Goal: Task Accomplishment & Management: Manage account settings

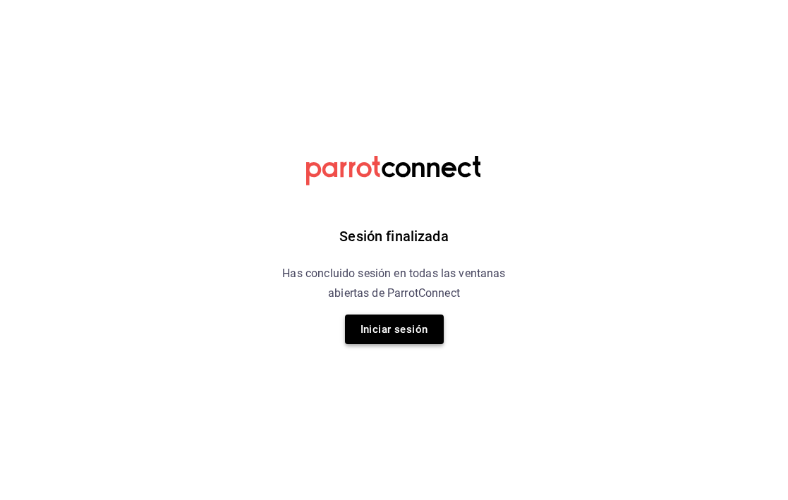
click at [396, 333] on button "Iniciar sesión" at bounding box center [394, 330] width 99 height 30
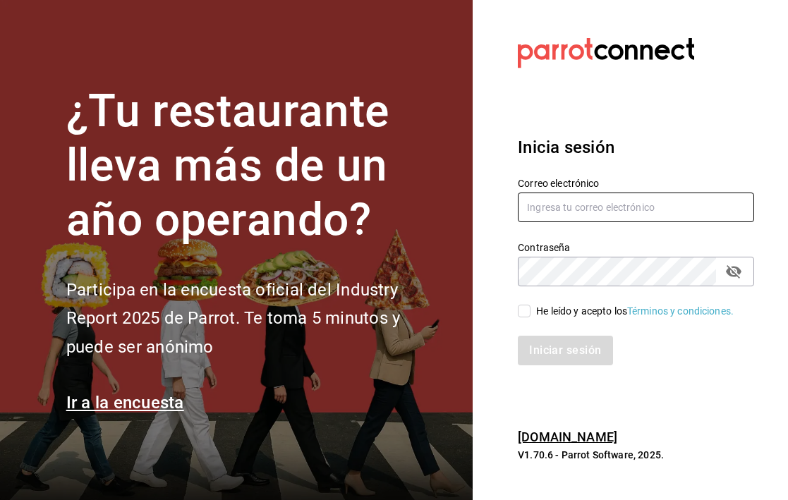
type input "berryymunch@gmail.com"
click at [522, 308] on input "He leído y acepto los Términos y condiciones." at bounding box center [524, 311] width 13 height 13
checkbox input "true"
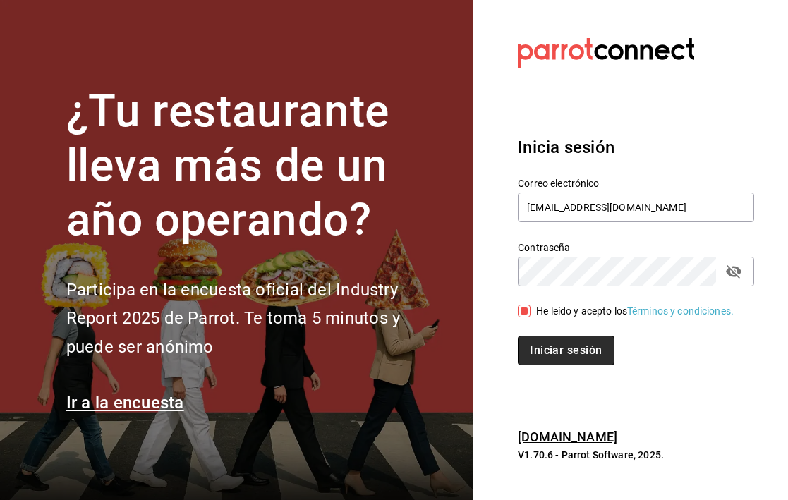
click at [540, 351] on button "Iniciar sesión" at bounding box center [566, 351] width 96 height 30
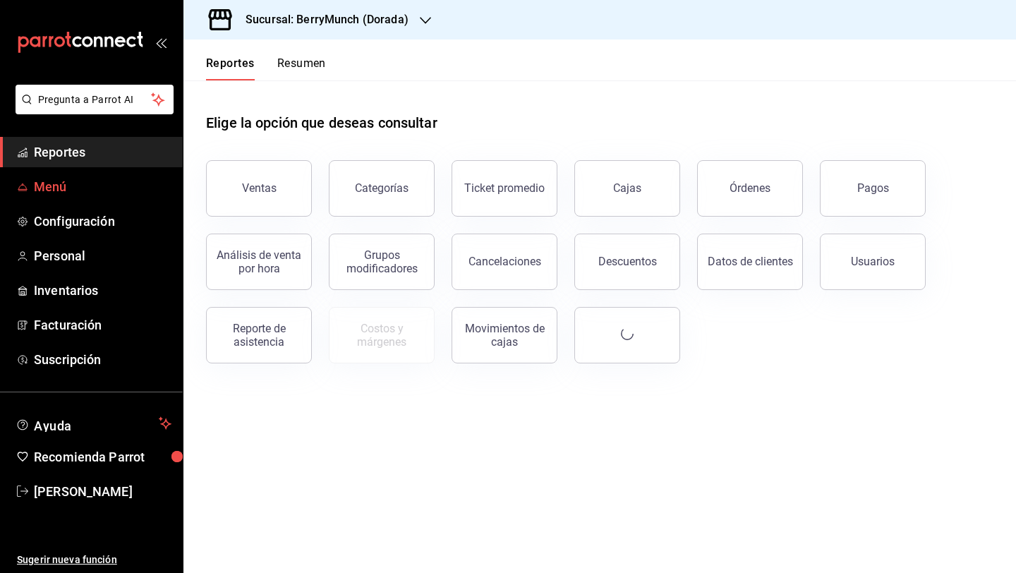
click at [125, 188] on span "Menú" at bounding box center [103, 186] width 138 height 19
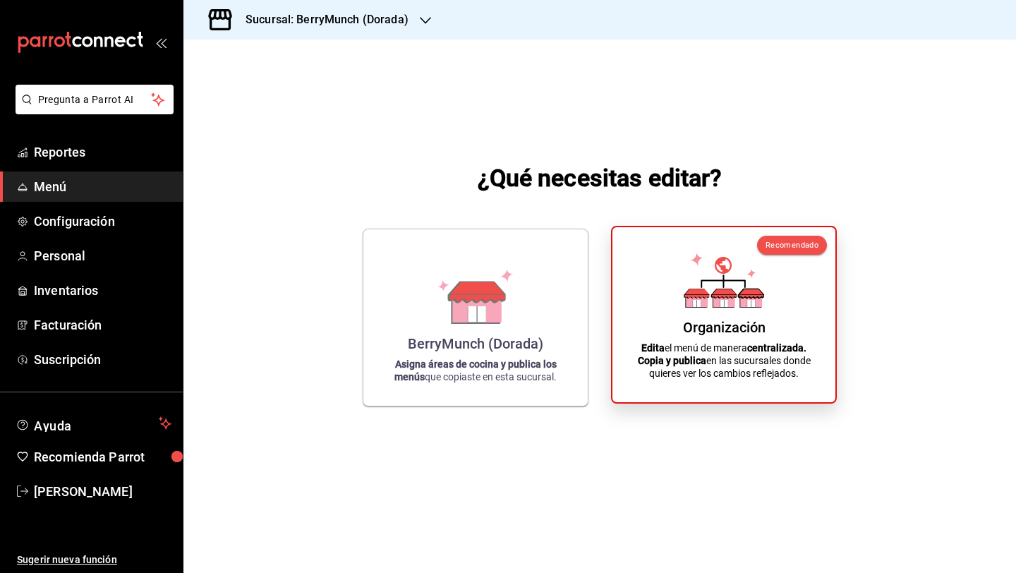
click at [643, 330] on div "Organización Edita el menú de manera centralizada. Copia y publica en las sucur…" at bounding box center [723, 314] width 189 height 152
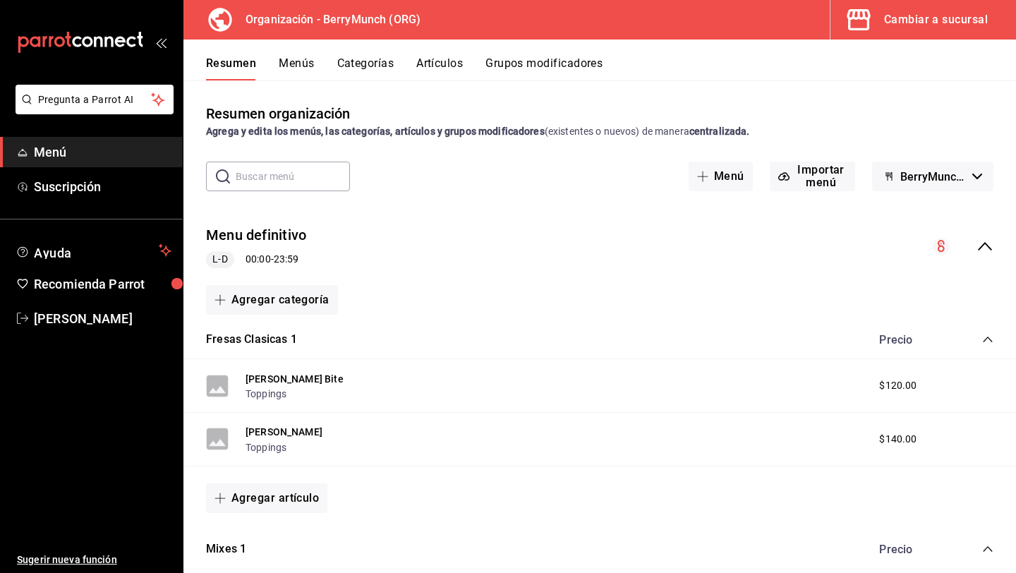
click at [578, 64] on button "Grupos modificadores" at bounding box center [543, 68] width 117 height 24
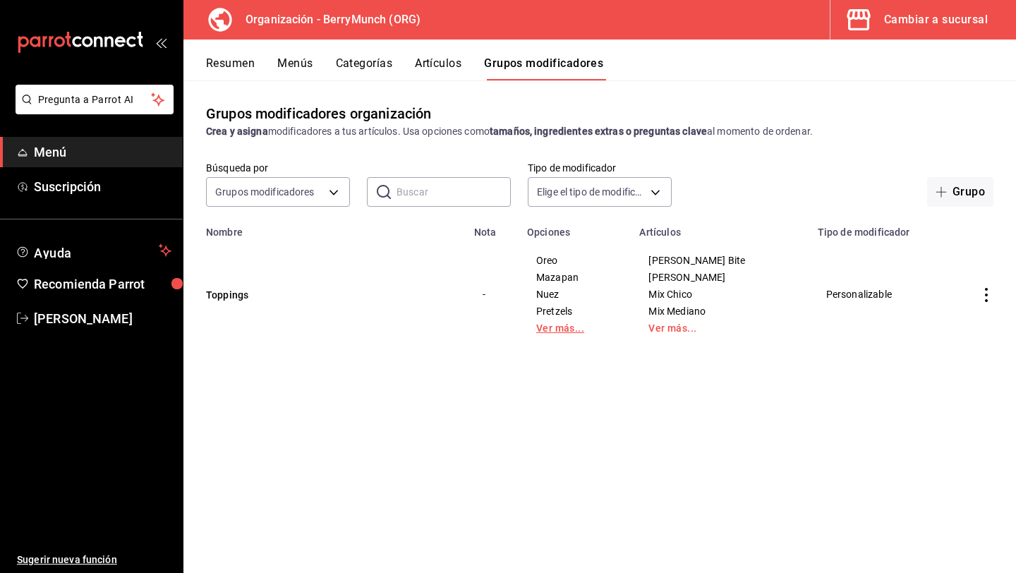
click at [573, 329] on link "Ver más..." at bounding box center [574, 328] width 77 height 10
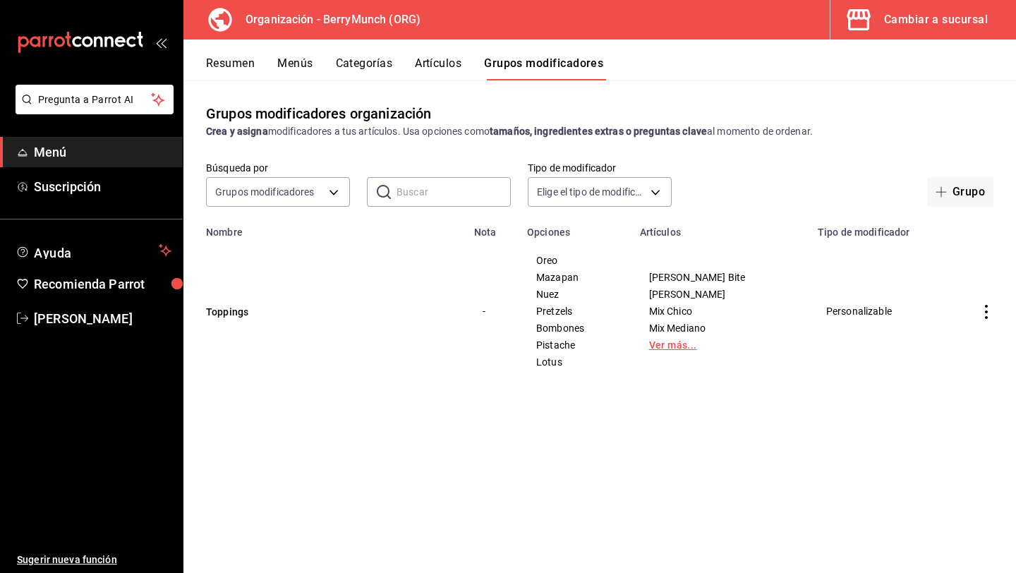
click at [712, 348] on link "Ver más..." at bounding box center [720, 345] width 142 height 10
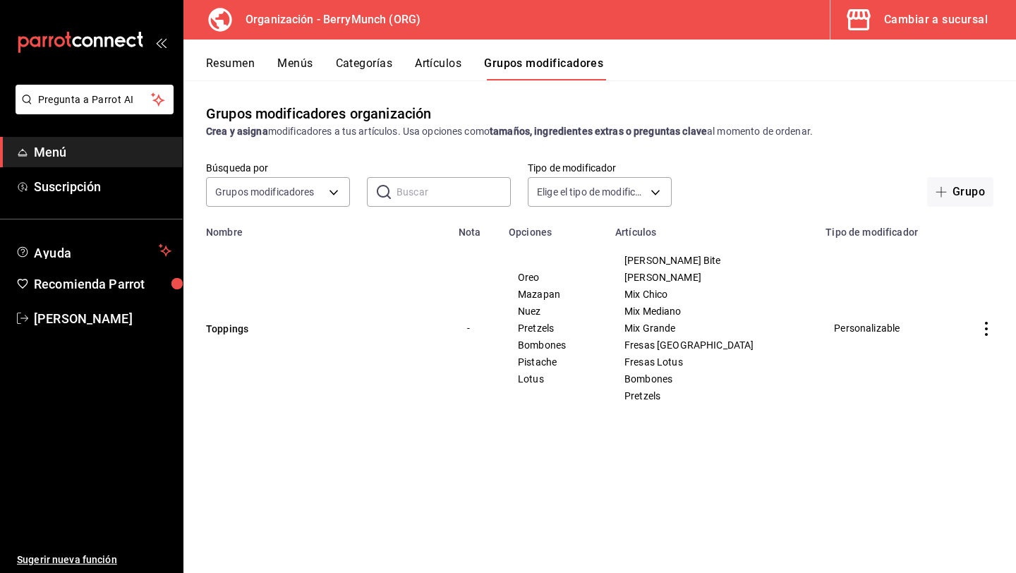
click at [787, 22] on icon "button" at bounding box center [858, 20] width 28 height 28
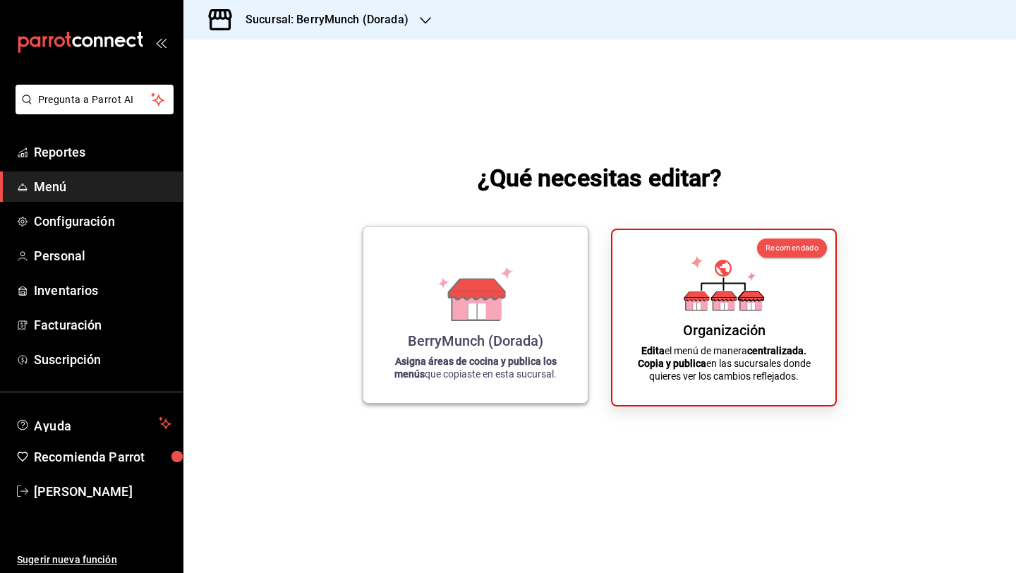
click at [499, 312] on icon at bounding box center [476, 305] width 49 height 30
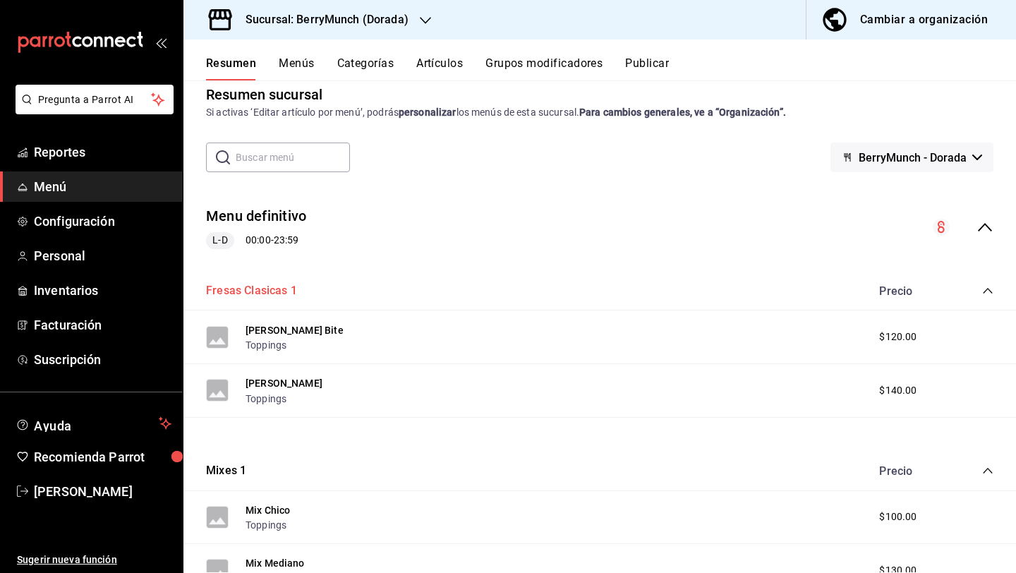
scroll to position [20, 0]
